Goal: Information Seeking & Learning: Learn about a topic

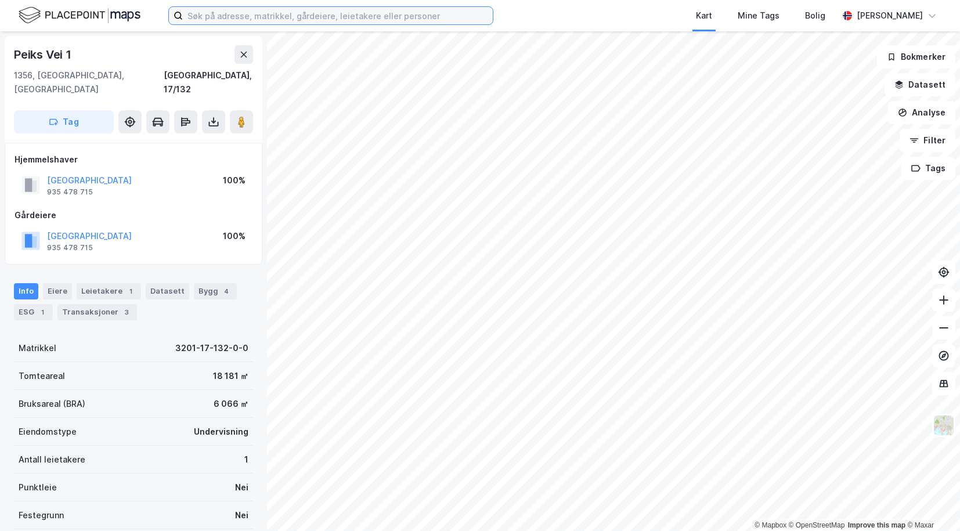
click at [340, 21] on input at bounding box center [338, 15] width 310 height 17
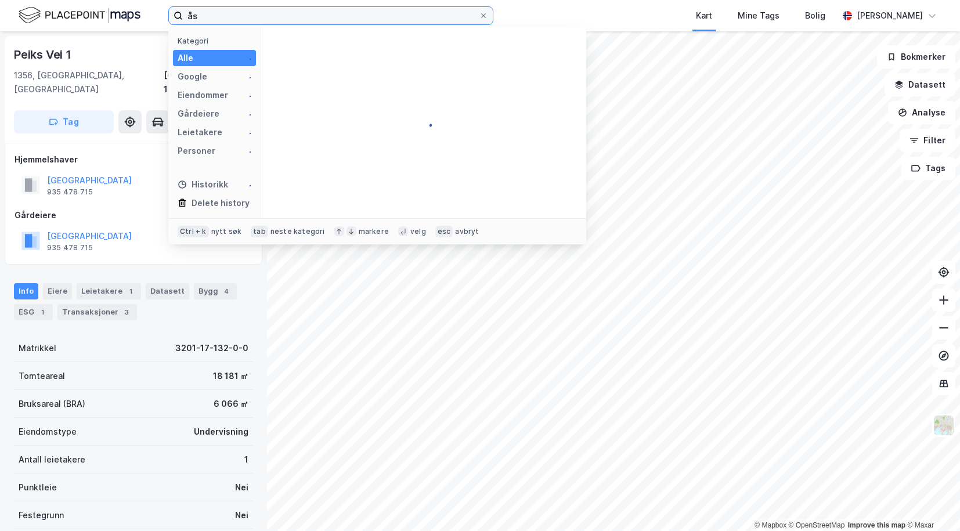
type input "å"
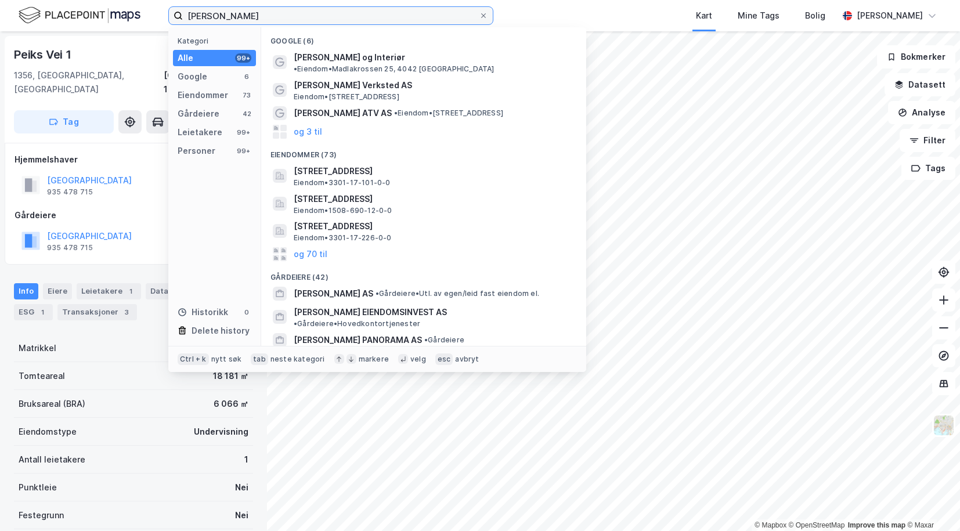
click at [233, 14] on input "[PERSON_NAME]" at bounding box center [331, 15] width 296 height 17
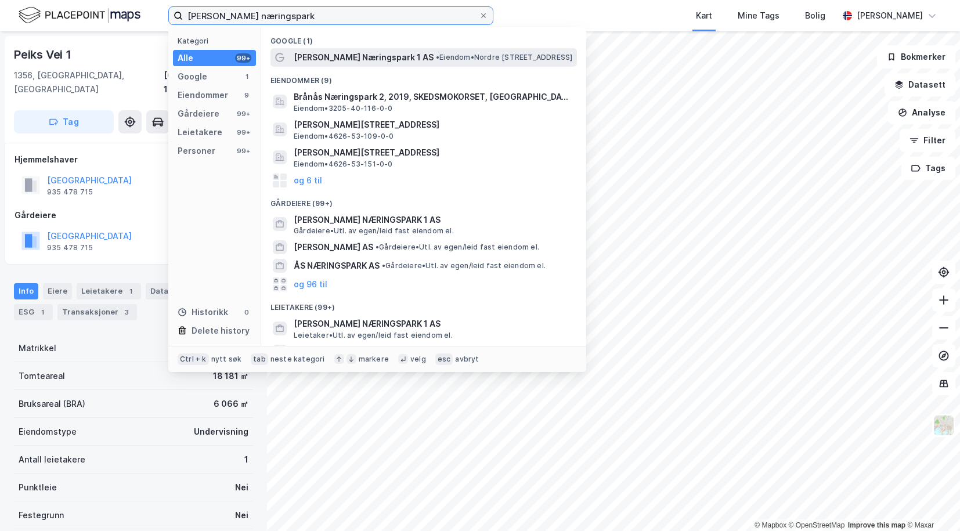
type input "[PERSON_NAME] næringspark"
click at [348, 57] on span "[PERSON_NAME] Næringspark 1 AS" at bounding box center [364, 58] width 140 height 14
